Goal: Transaction & Acquisition: Obtain resource

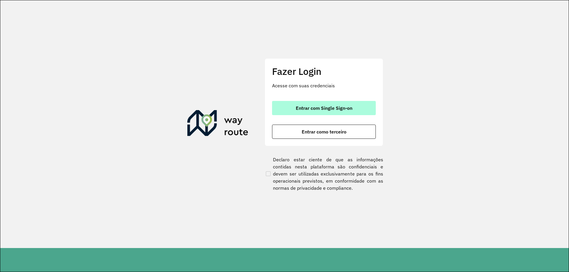
click at [327, 105] on button "Entrar com Single Sign-on" at bounding box center [324, 108] width 104 height 14
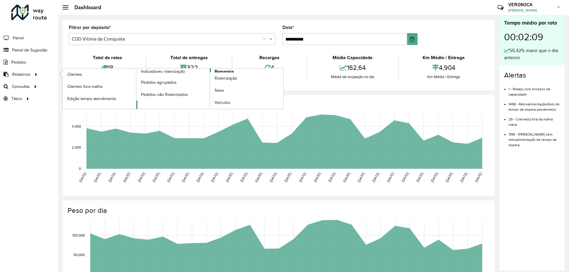
click at [227, 71] on span "Romaneio" at bounding box center [223, 71] width 19 height 6
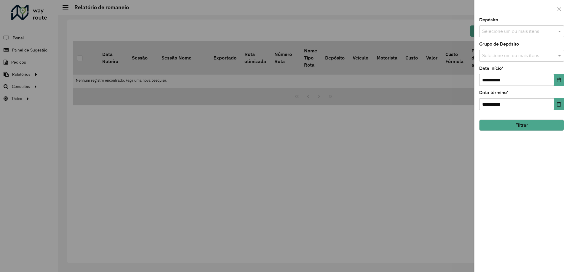
click at [528, 29] on input "text" at bounding box center [518, 31] width 76 height 7
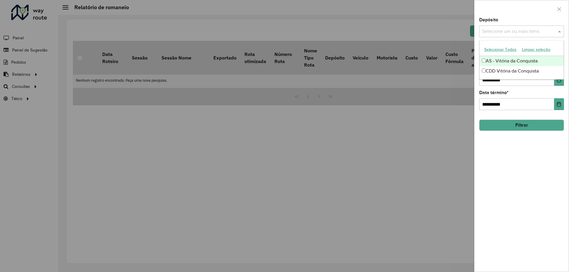
click at [505, 50] on button "Selecionar Todos" at bounding box center [500, 49] width 38 height 9
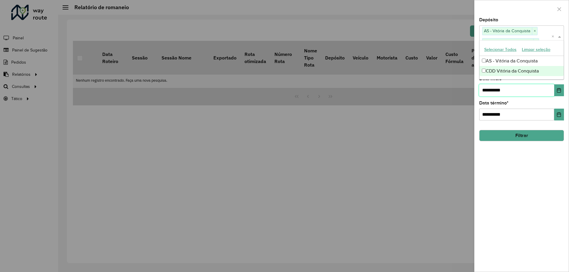
click at [511, 94] on input "**********" at bounding box center [516, 90] width 75 height 12
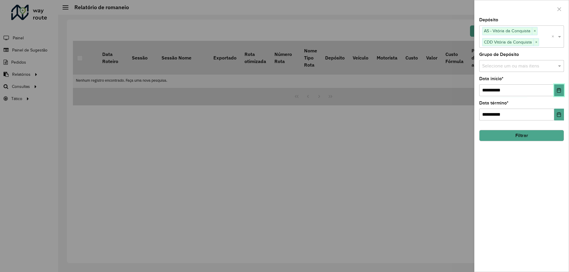
click at [561, 88] on button "Choose Date" at bounding box center [559, 90] width 10 height 12
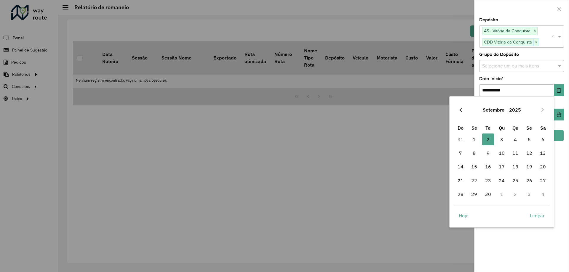
click at [460, 112] on icon "Previous Month" at bounding box center [460, 109] width 5 height 5
click at [529, 139] on span "1" at bounding box center [529, 140] width 12 height 12
type input "**********"
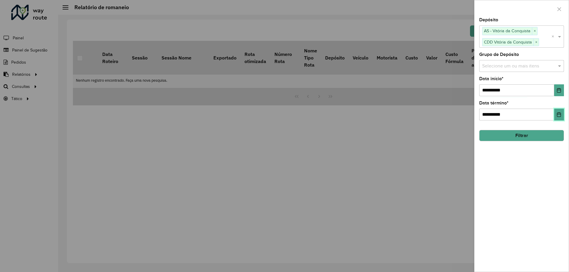
click at [559, 117] on button "Choose Date" at bounding box center [559, 115] width 10 height 12
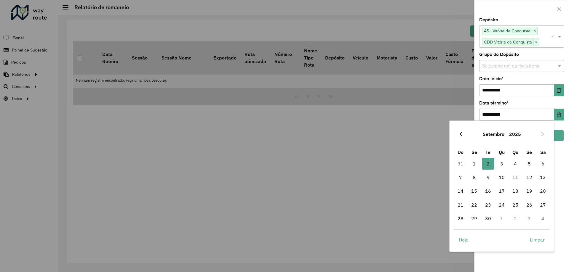
click at [461, 135] on icon "Previous Month" at bounding box center [460, 134] width 5 height 5
click at [461, 234] on span "31" at bounding box center [460, 233] width 12 height 12
type input "**********"
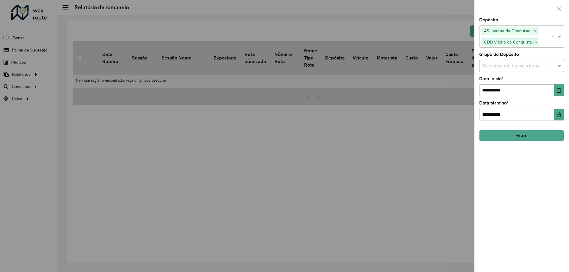
click at [510, 72] on div "Selecione um ou mais itens" at bounding box center [521, 66] width 85 height 12
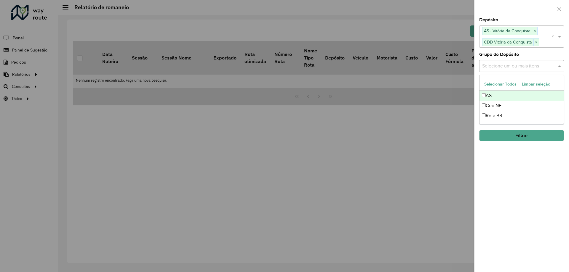
click at [499, 84] on button "Selecionar Todos" at bounding box center [500, 84] width 38 height 9
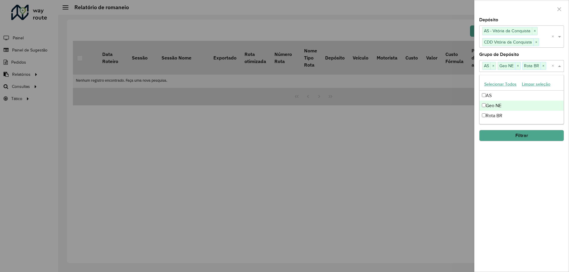
click at [523, 130] on button "Filtrar" at bounding box center [521, 135] width 85 height 11
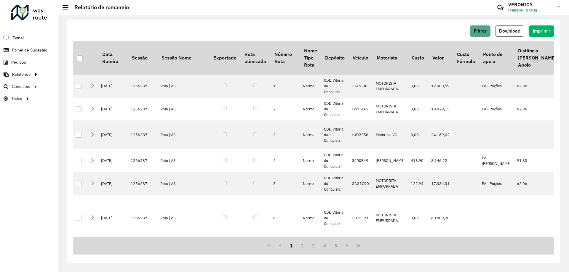
click at [514, 32] on span "Download" at bounding box center [509, 30] width 21 height 5
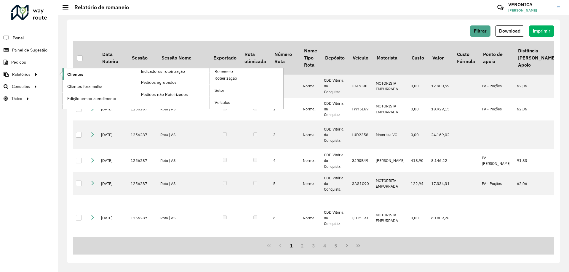
click at [80, 72] on span "Clientes" at bounding box center [75, 74] width 16 height 6
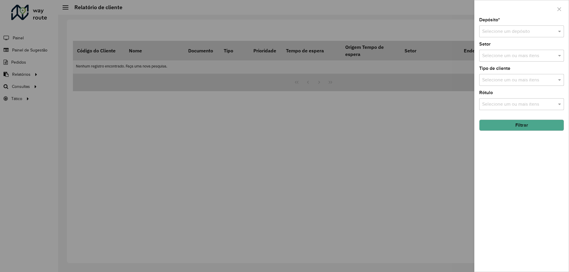
click at [501, 26] on div "Selecione um depósito" at bounding box center [521, 31] width 85 height 12
click at [505, 60] on span "CDD Vitória da Conquista" at bounding box center [507, 58] width 53 height 5
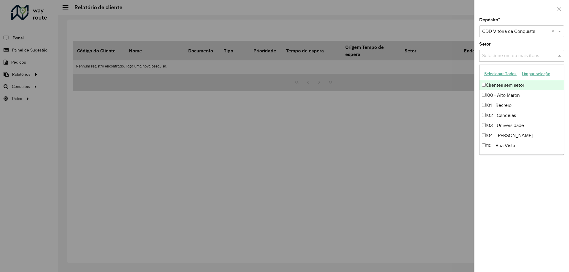
click at [508, 57] on input "text" at bounding box center [518, 55] width 76 height 7
click at [504, 73] on button "Selecionar Todos" at bounding box center [500, 73] width 38 height 9
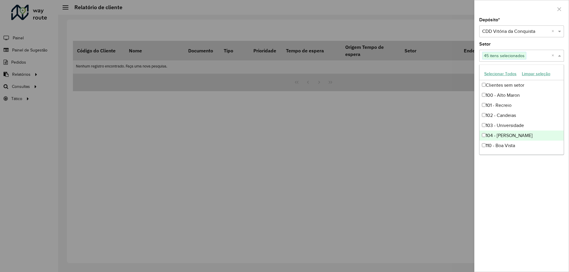
click at [545, 196] on div "Depósito * Selecione um depósito × CDD Vitória da Conquista × Setor Selecione u…" at bounding box center [521, 145] width 94 height 254
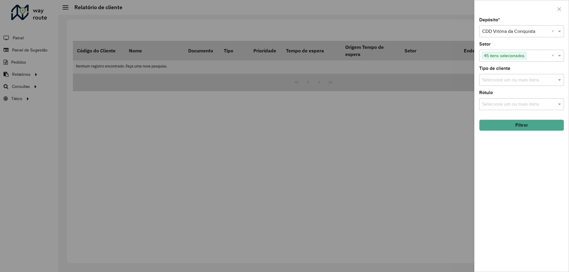
click at [511, 85] on div "Selecione um ou mais itens" at bounding box center [521, 80] width 85 height 12
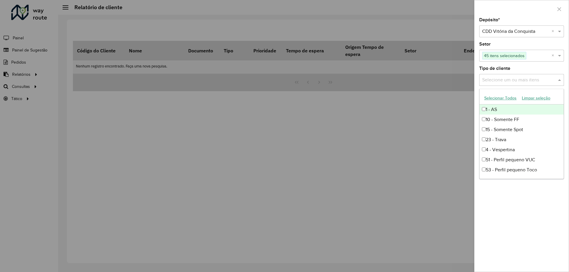
click at [503, 98] on button "Selecionar Todos" at bounding box center [500, 98] width 38 height 9
drag, startPoint x: 531, startPoint y: 196, endPoint x: 516, endPoint y: 158, distance: 40.2
click at [530, 196] on div "Depósito * Selecione um depósito × CDD Vitória da Conquista × Setor Selecione u…" at bounding box center [521, 145] width 94 height 254
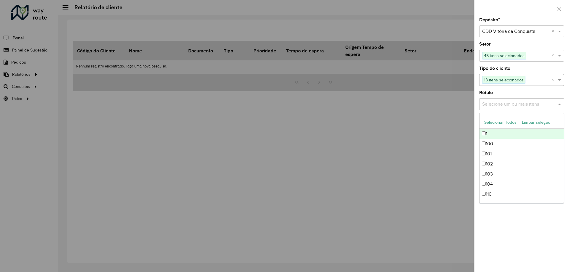
click at [507, 103] on input "text" at bounding box center [518, 104] width 76 height 7
click at [499, 126] on button "Selecionar Todos" at bounding box center [500, 122] width 38 height 9
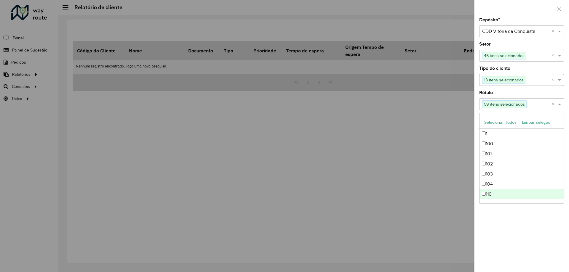
drag, startPoint x: 533, startPoint y: 219, endPoint x: 516, endPoint y: 201, distance: 24.3
click at [533, 219] on div "Depósito * Selecione um depósito × CDD Vitória da Conquista × Setor Selecione u…" at bounding box center [521, 145] width 94 height 254
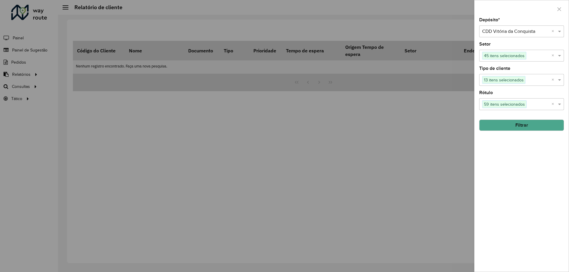
click at [516, 121] on button "Filtrar" at bounding box center [521, 125] width 85 height 11
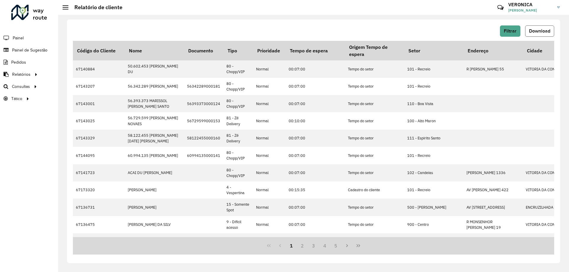
click at [530, 29] on span "Download" at bounding box center [539, 30] width 21 height 5
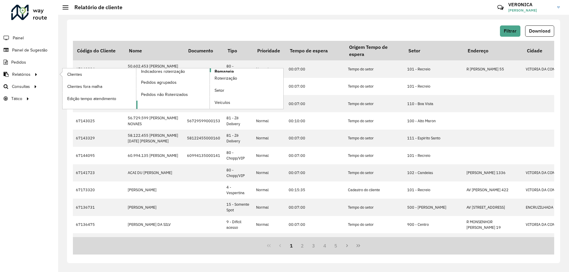
click at [237, 72] on link "Romaneio" at bounding box center [209, 88] width 147 height 41
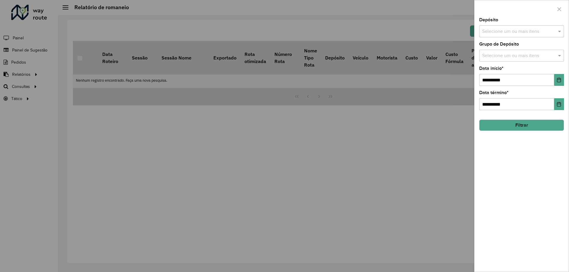
click at [532, 33] on input "text" at bounding box center [518, 31] width 76 height 7
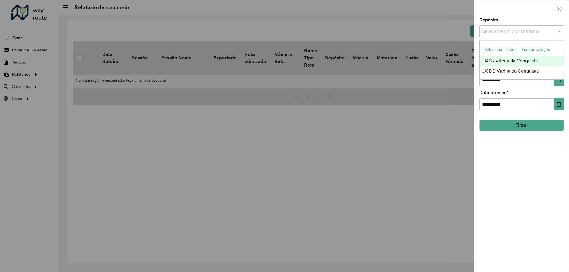
click at [513, 49] on button "Selecionar Todos" at bounding box center [500, 49] width 38 height 9
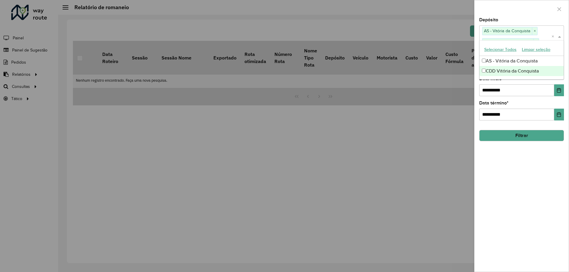
click at [496, 187] on div "**********" at bounding box center [521, 145] width 94 height 254
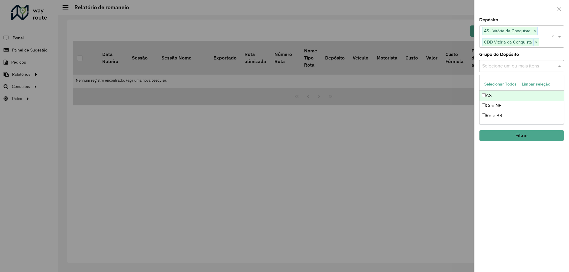
click at [497, 67] on input "text" at bounding box center [518, 65] width 76 height 7
click at [490, 86] on button "Selecionar Todos" at bounding box center [500, 84] width 38 height 9
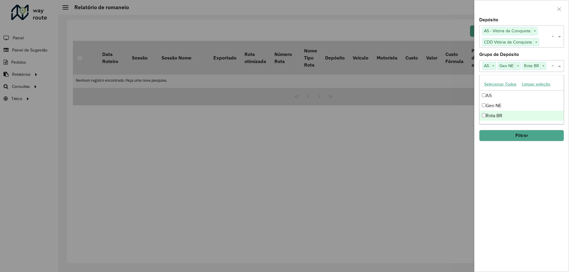
click at [504, 156] on div "**********" at bounding box center [521, 145] width 94 height 254
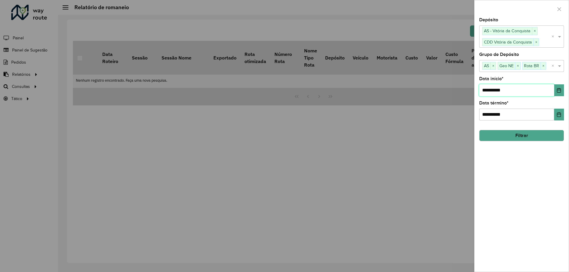
click at [500, 93] on input "**********" at bounding box center [516, 90] width 75 height 12
click at [560, 92] on icon "Choose Date" at bounding box center [559, 90] width 4 height 5
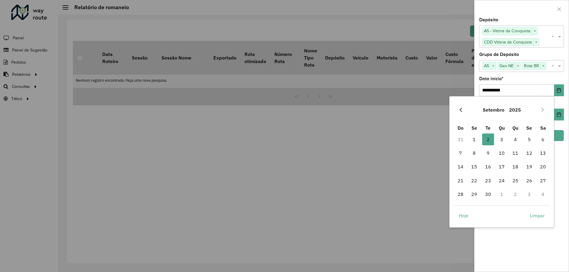
click at [459, 112] on icon "Previous Month" at bounding box center [460, 109] width 5 height 5
click at [527, 140] on span "1" at bounding box center [529, 140] width 12 height 12
type input "**********"
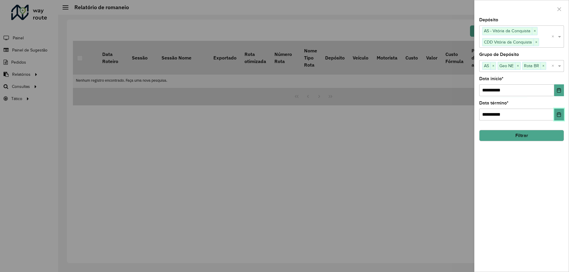
click at [560, 113] on icon "Choose Date" at bounding box center [559, 114] width 4 height 5
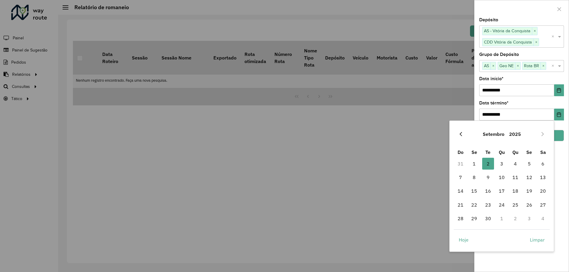
click at [458, 134] on icon "Previous Month" at bounding box center [460, 134] width 5 height 5
click at [463, 232] on span "31" at bounding box center [460, 233] width 12 height 12
type input "**********"
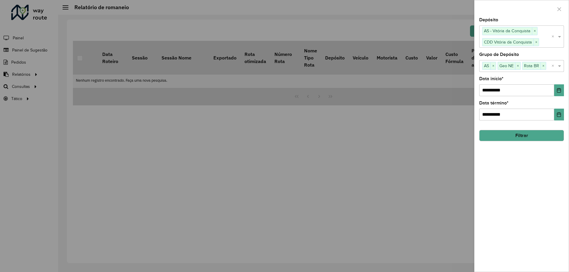
click at [557, 189] on div "**********" at bounding box center [521, 145] width 94 height 254
click at [527, 140] on button "Filtrar" at bounding box center [521, 135] width 85 height 11
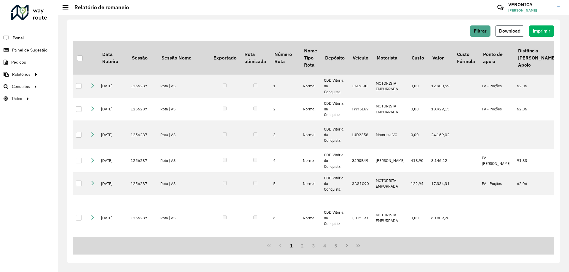
click at [513, 31] on span "Download" at bounding box center [509, 30] width 21 height 5
click at [515, 32] on span "Download" at bounding box center [509, 30] width 21 height 5
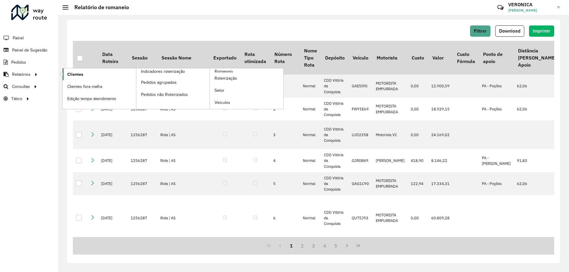
click at [86, 76] on link "Clientes" at bounding box center [98, 74] width 73 height 12
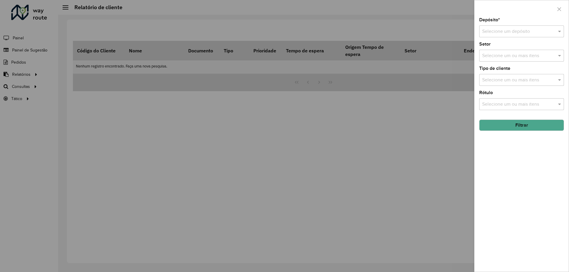
click at [507, 31] on input "text" at bounding box center [515, 31] width 67 height 7
click at [497, 57] on span "CDD Vitória da Conquista" at bounding box center [507, 58] width 53 height 5
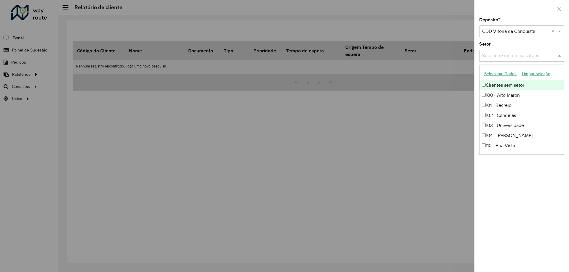
click at [507, 56] on input "text" at bounding box center [518, 55] width 76 height 7
click at [501, 76] on button "Selecionar Todos" at bounding box center [500, 73] width 38 height 9
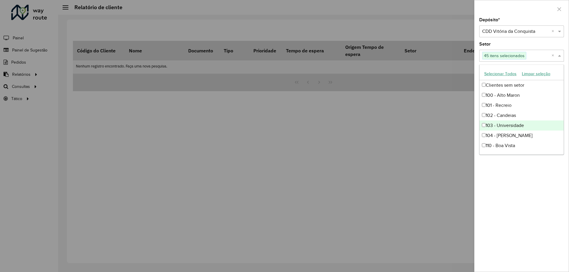
click at [536, 217] on div "Depósito * Selecione um depósito × CDD Vitória da Conquista × Setor Selecione u…" at bounding box center [521, 145] width 94 height 254
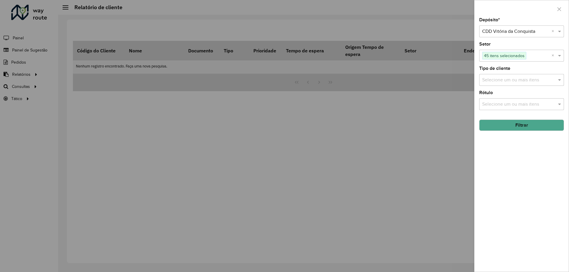
click at [488, 84] on input "text" at bounding box center [518, 80] width 76 height 7
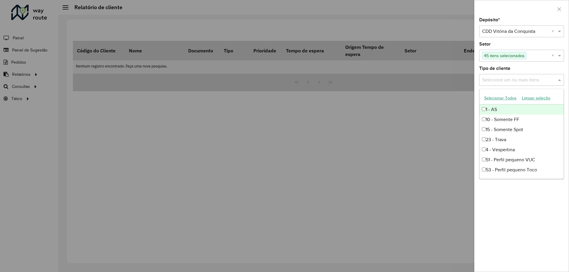
click at [491, 98] on button "Selecionar Todos" at bounding box center [500, 98] width 38 height 9
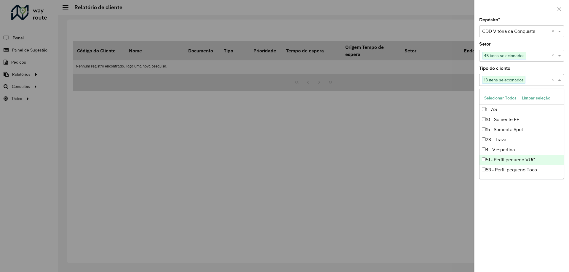
click at [519, 197] on div "Depósito * Selecione um depósito × CDD Vitória da Conquista × Setor Selecione u…" at bounding box center [521, 145] width 94 height 254
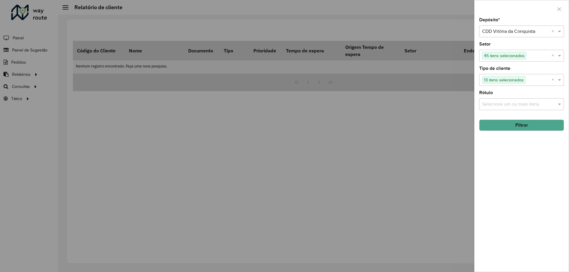
click at [511, 103] on input "text" at bounding box center [518, 104] width 76 height 7
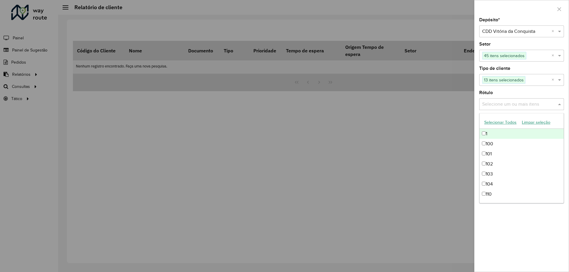
click at [503, 121] on button "Selecionar Todos" at bounding box center [500, 122] width 38 height 9
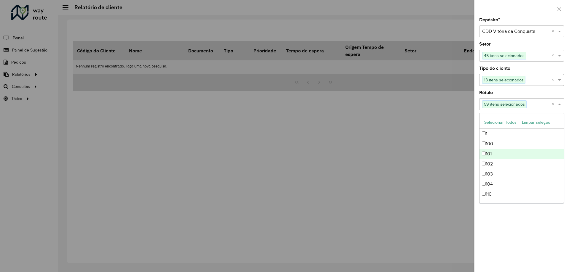
click at [525, 242] on div "Depósito * Selecione um depósito × CDD Vitória da Conquista × Setor Selecione u…" at bounding box center [521, 145] width 94 height 254
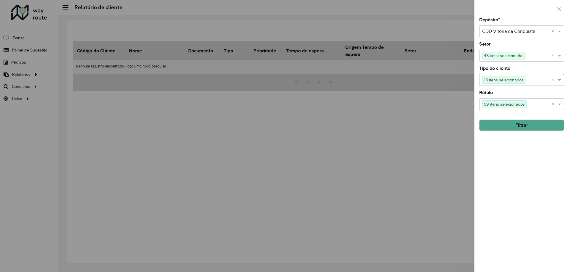
click at [510, 129] on button "Filtrar" at bounding box center [521, 125] width 85 height 11
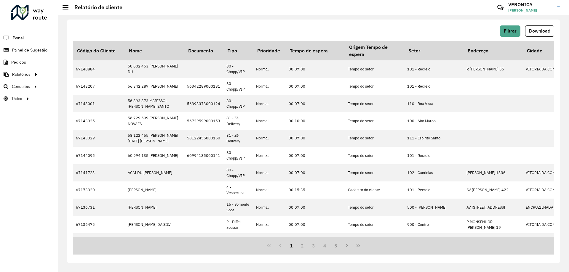
drag, startPoint x: 536, startPoint y: 35, endPoint x: 495, endPoint y: 48, distance: 43.6
click at [536, 34] on button "Download" at bounding box center [539, 30] width 29 height 11
